Goal: Information Seeking & Learning: Learn about a topic

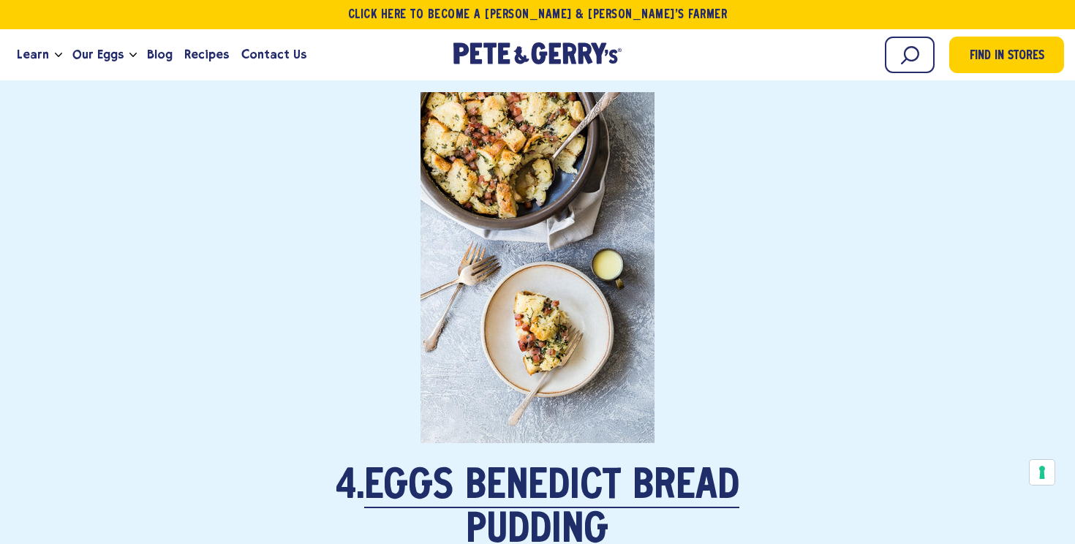
scroll to position [3530, 0]
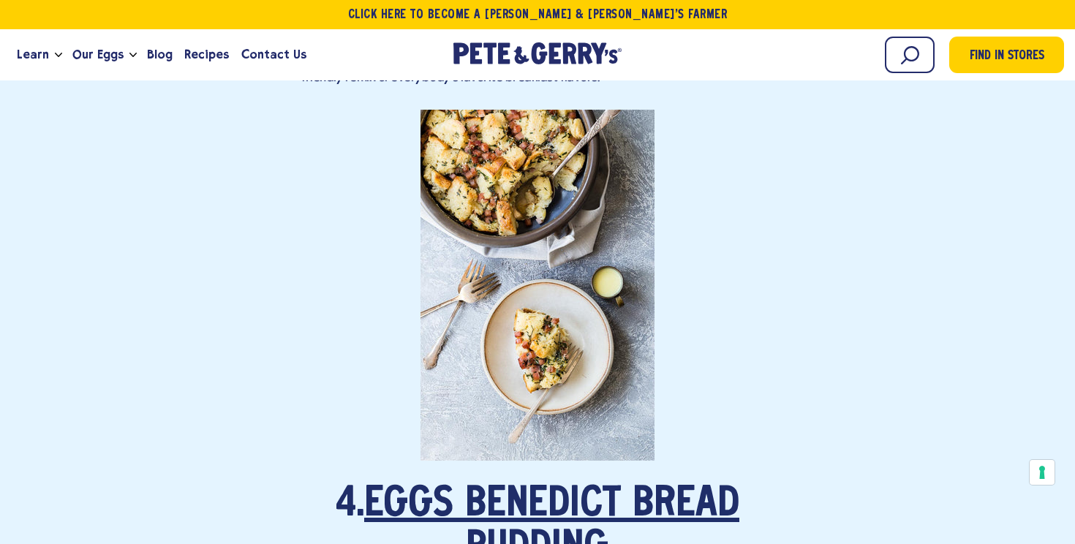
click at [530, 504] on link "Eggs Benedict Bread Pudding" at bounding box center [551, 527] width 375 height 85
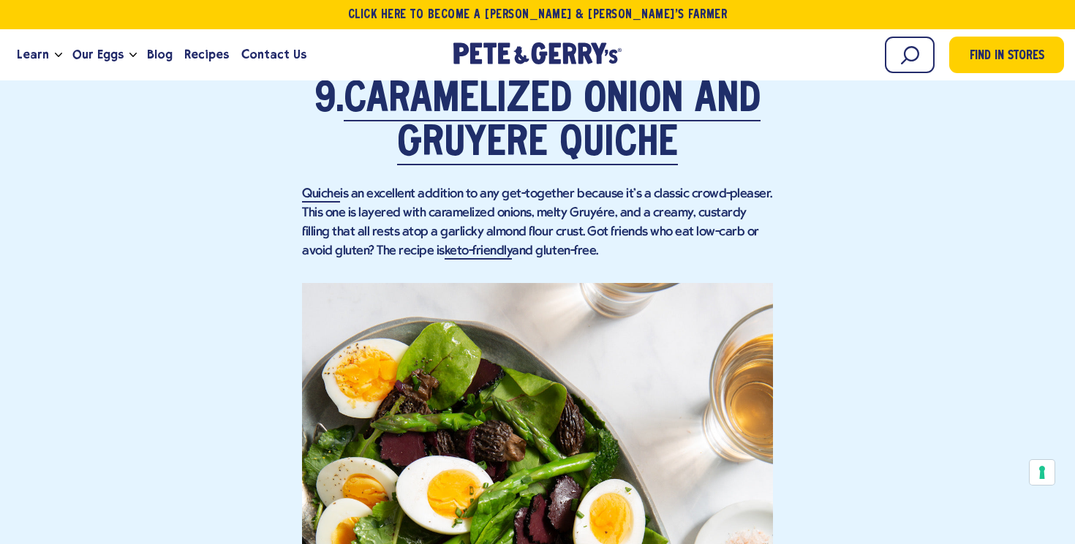
scroll to position [7013, 0]
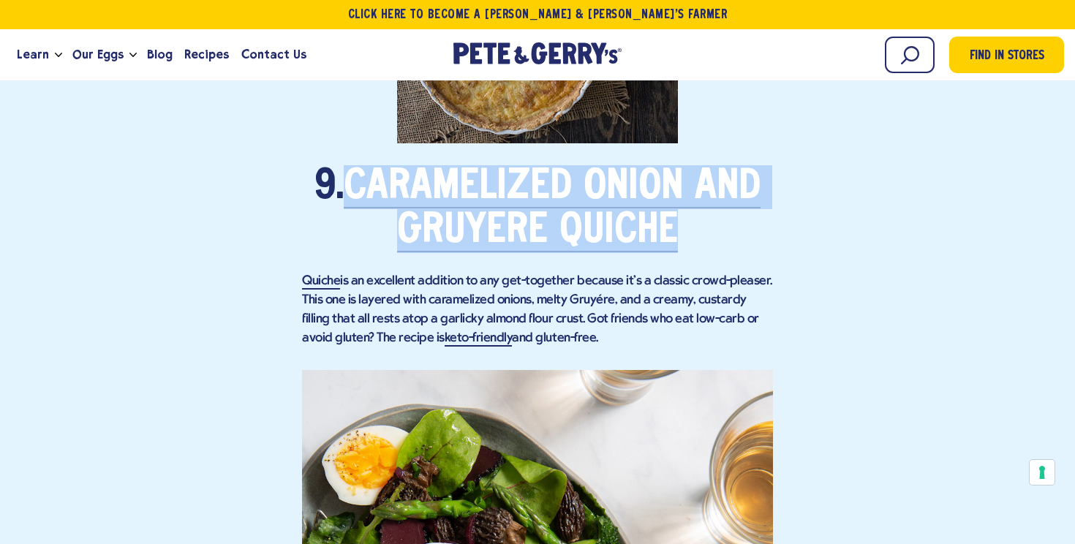
drag, startPoint x: 727, startPoint y: 244, endPoint x: 342, endPoint y: 180, distance: 389.9
click at [342, 180] on h2 "9. Caramelized Onion and Gruyére Quiche" at bounding box center [537, 209] width 471 height 88
copy h2 "Caramelized Onion and Gruyére Quiche"
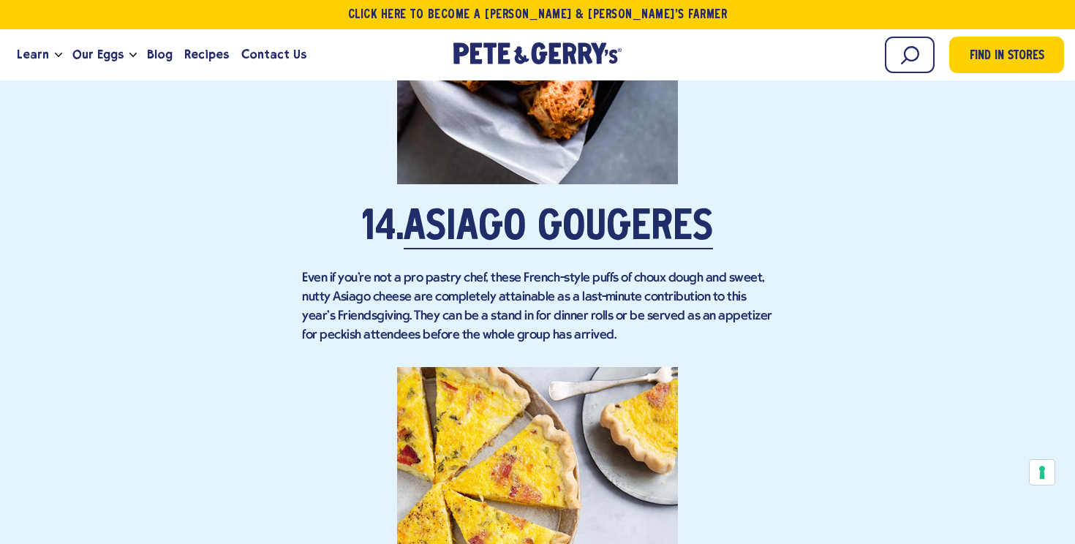
scroll to position [10155, 0]
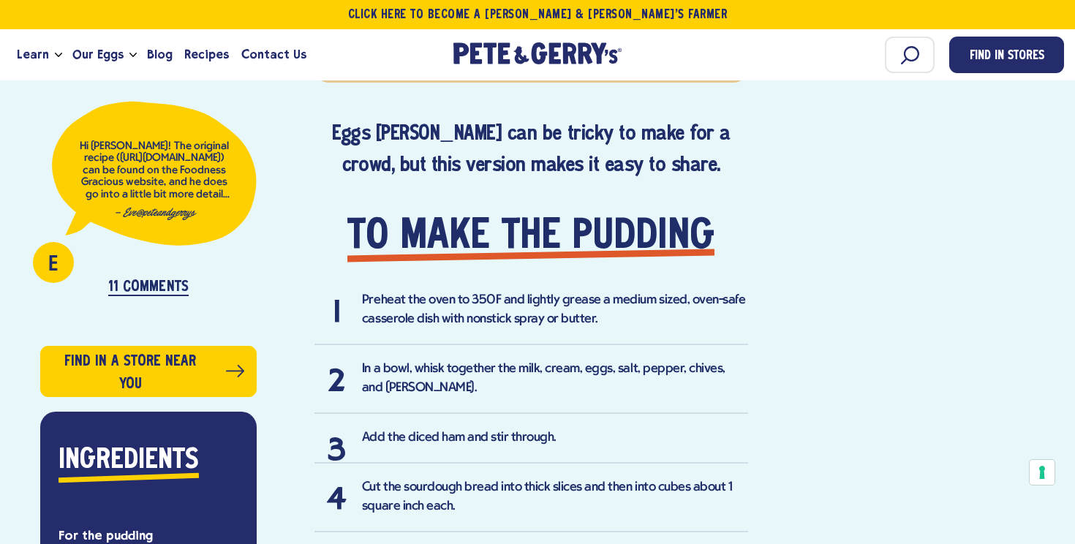
scroll to position [980, 0]
